Goal: Transaction & Acquisition: Purchase product/service

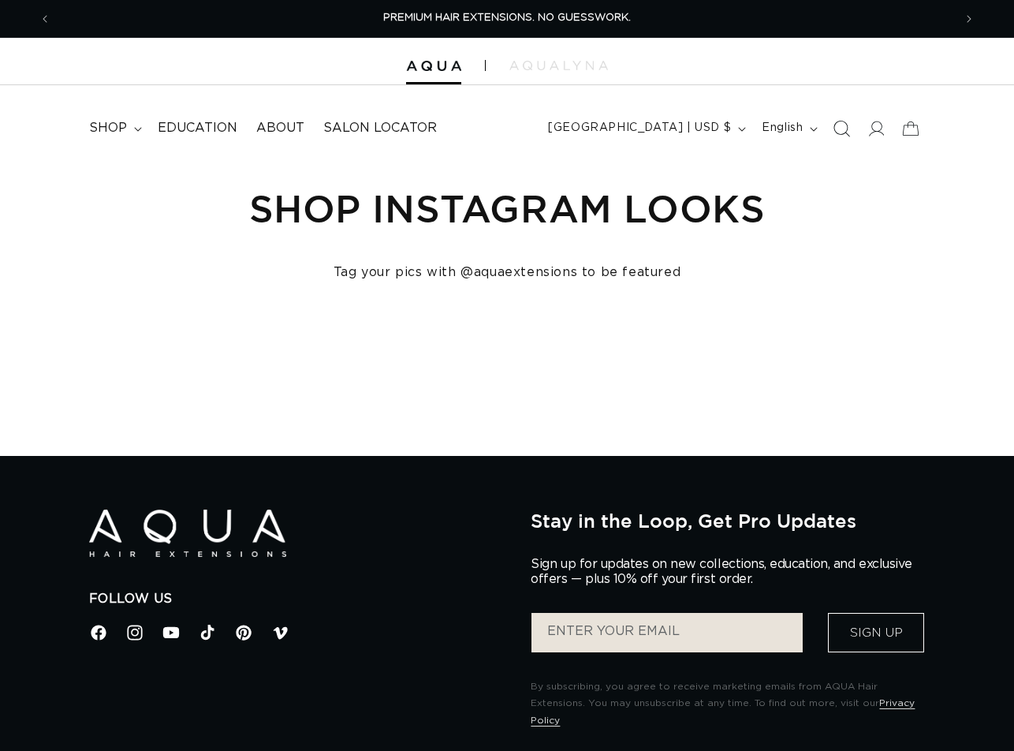
click at [850, 129] on span "Search" at bounding box center [841, 128] width 35 height 35
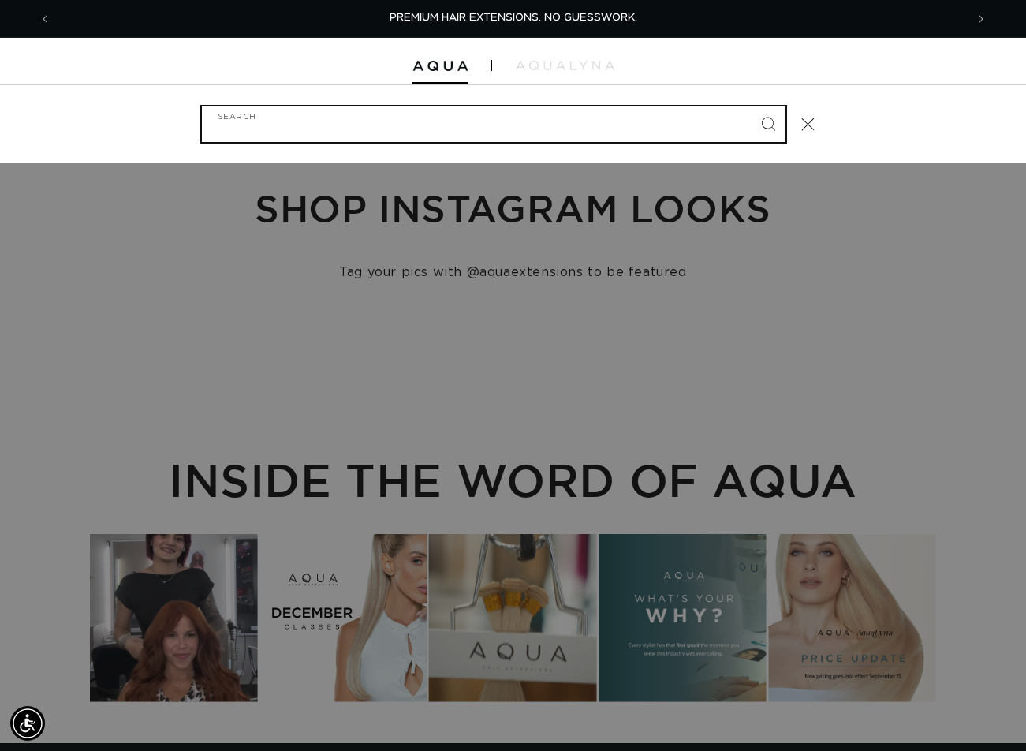
paste input "20" ULTRA NARROW CLIP-IN #1B"
type input "20" ULTRA NARROW CLIP-IN #1B"
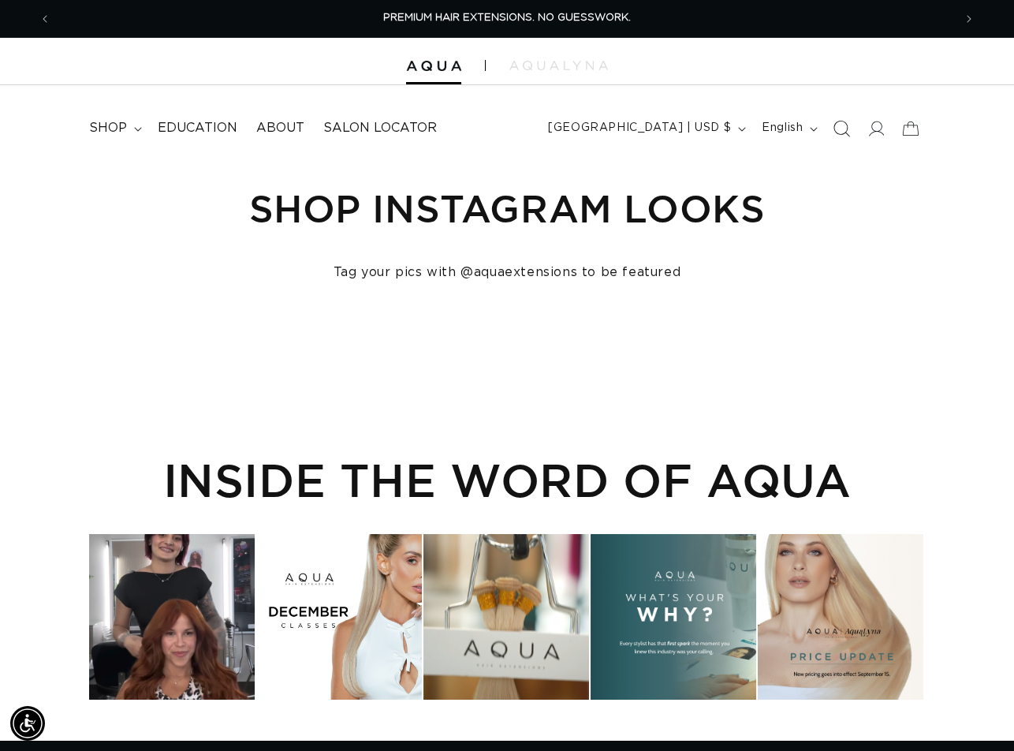
click at [837, 125] on icon "Search" at bounding box center [842, 128] width 17 height 17
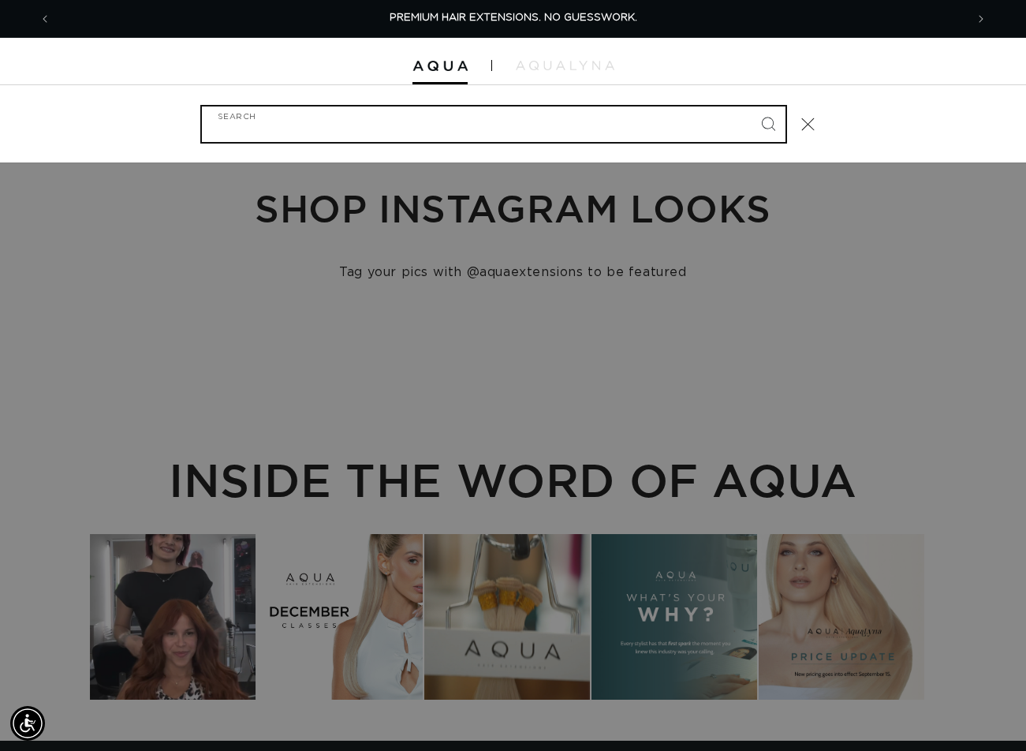
paste input "20" ULTRA NARROW CLIP-IN #1B"
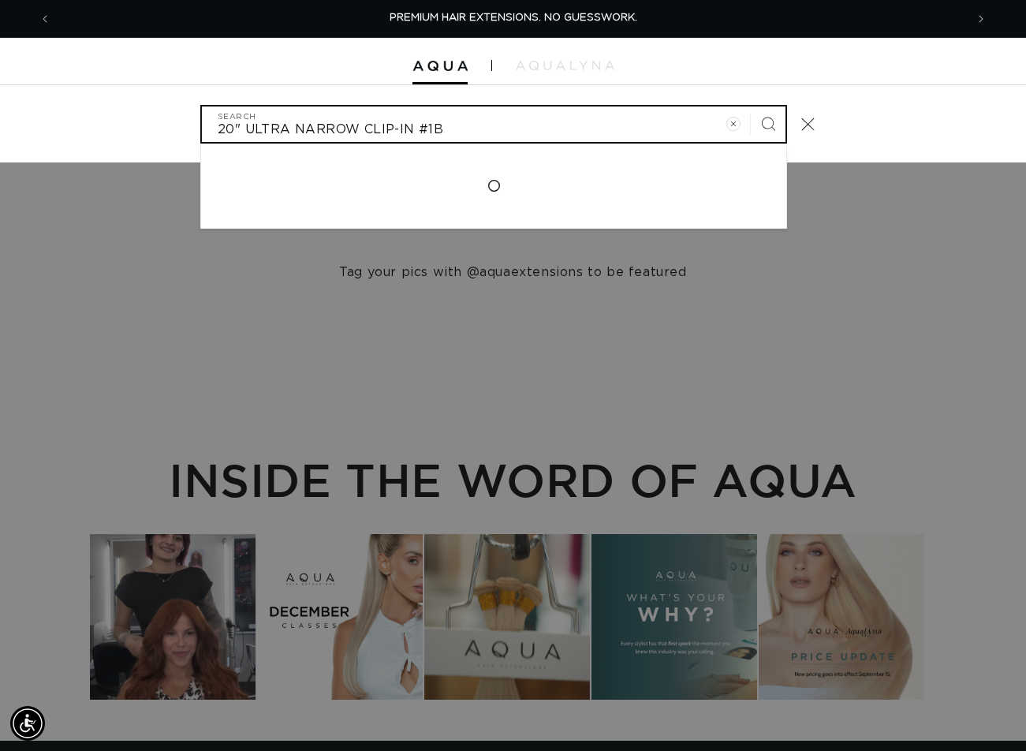
type input "20" ULTRA NARROW CLIP-IN #1B"
click at [751, 106] on button "Search" at bounding box center [768, 123] width 35 height 35
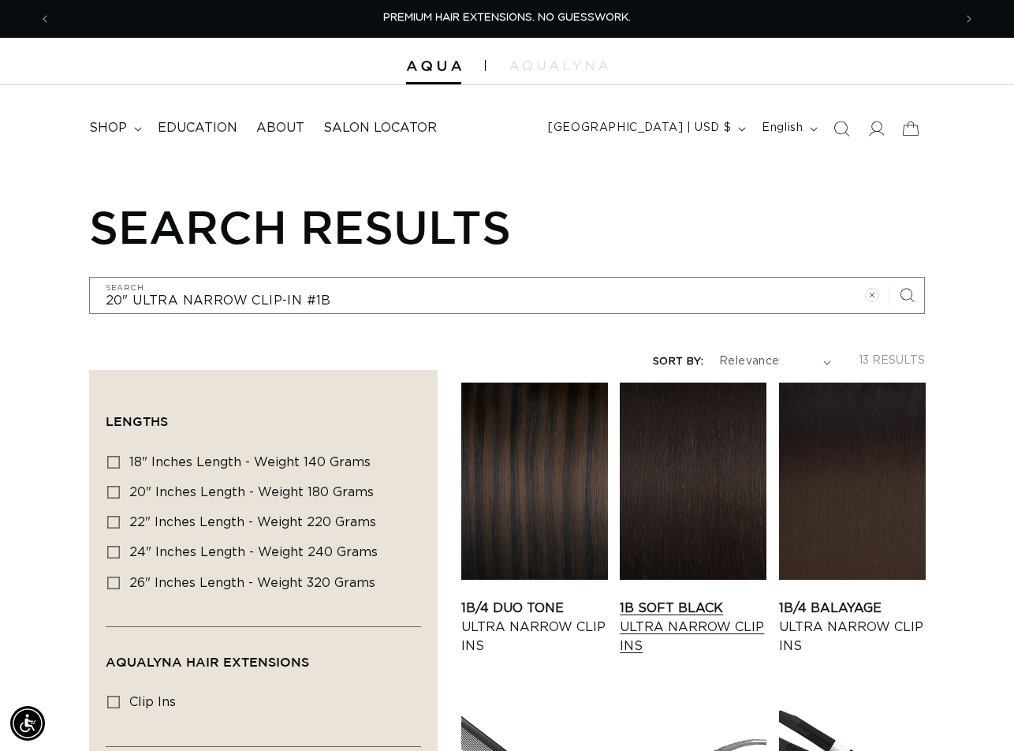
click at [680, 599] on link "1B Soft Black Ultra Narrow Clip Ins" at bounding box center [693, 627] width 147 height 57
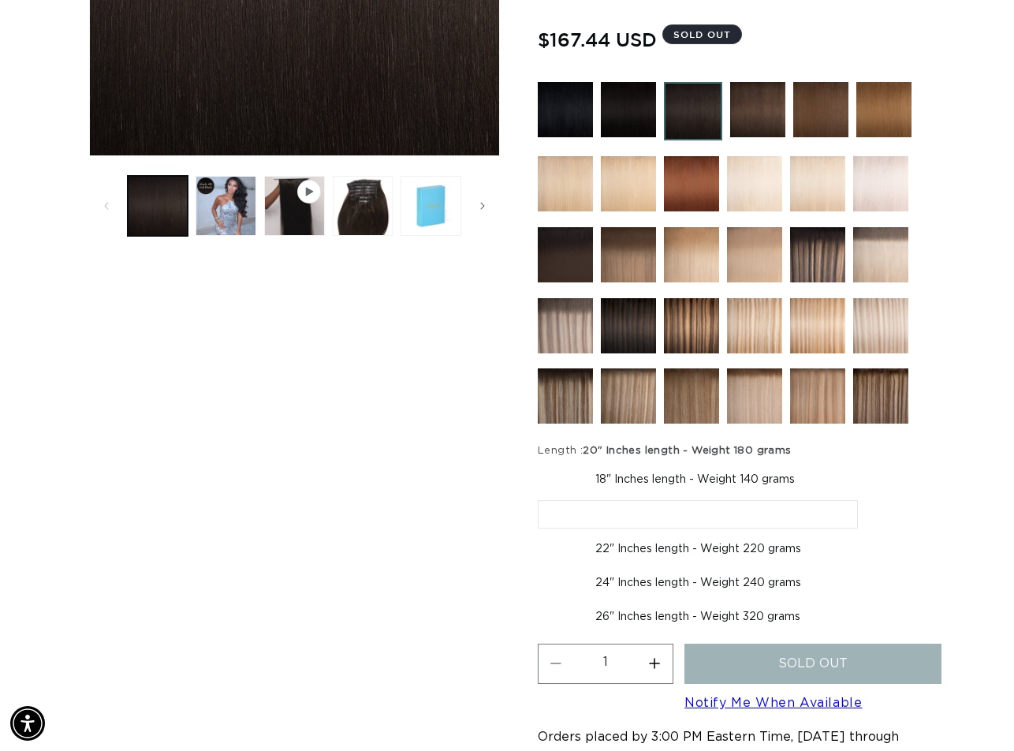
scroll to position [552, 0]
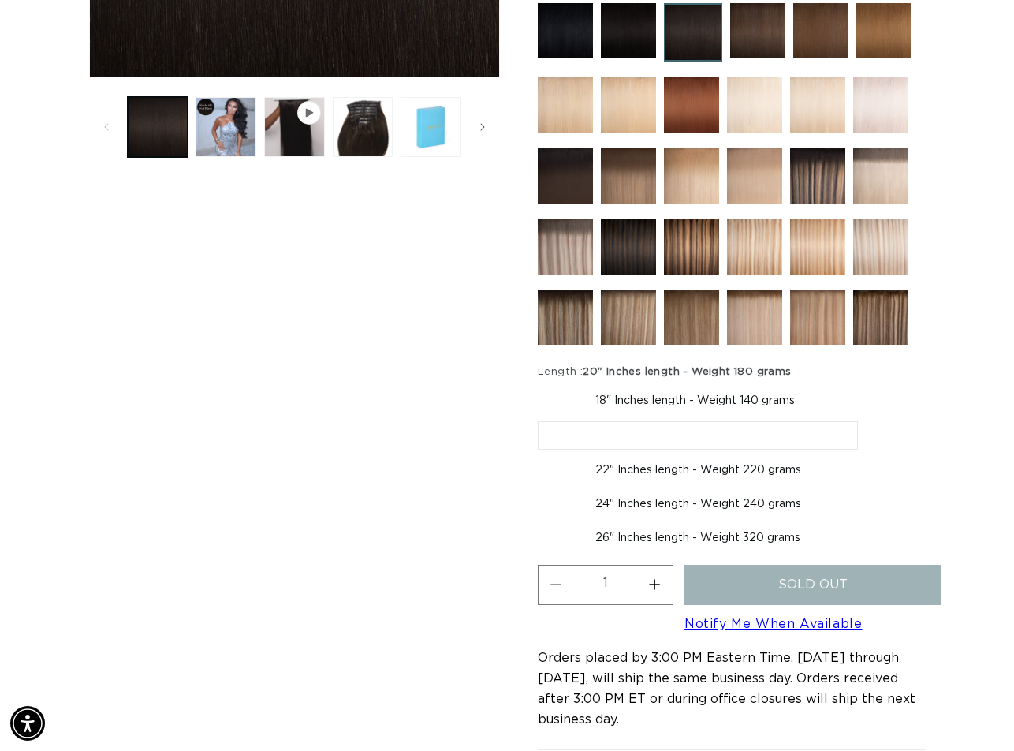
click at [774, 397] on label "18" Inches length - Weight 140 grams Variant sold out or unavailable" at bounding box center [695, 400] width 315 height 27
click at [543, 385] on input "18" Inches length - Weight 140 grams Variant sold out or unavailable" at bounding box center [542, 384] width 1 height 1
radio input "true"
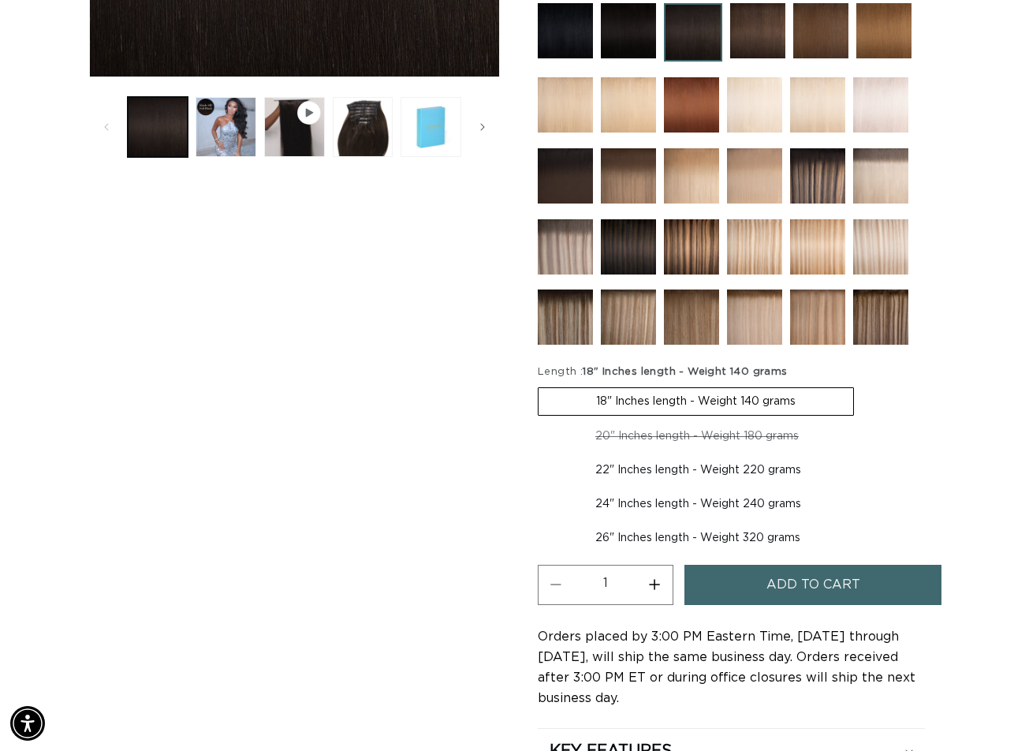
click at [759, 432] on label "20" Inches length - Weight 180 grams Variant sold out or unavailable" at bounding box center [697, 436] width 319 height 27
click at [862, 385] on input "20" Inches length - Weight 180 grams Variant sold out or unavailable" at bounding box center [862, 384] width 1 height 1
radio input "true"
